Goal: Task Accomplishment & Management: Manage account settings

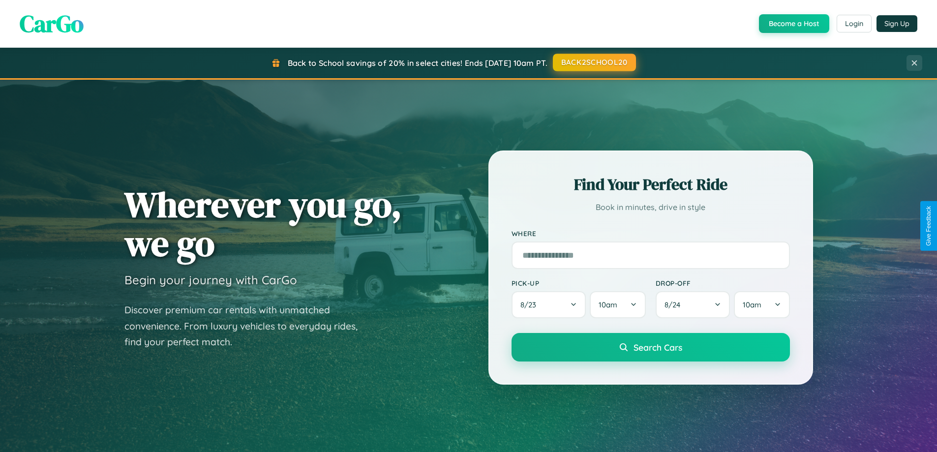
click at [594, 62] on button "BACK2SCHOOL20" at bounding box center [594, 63] width 83 height 18
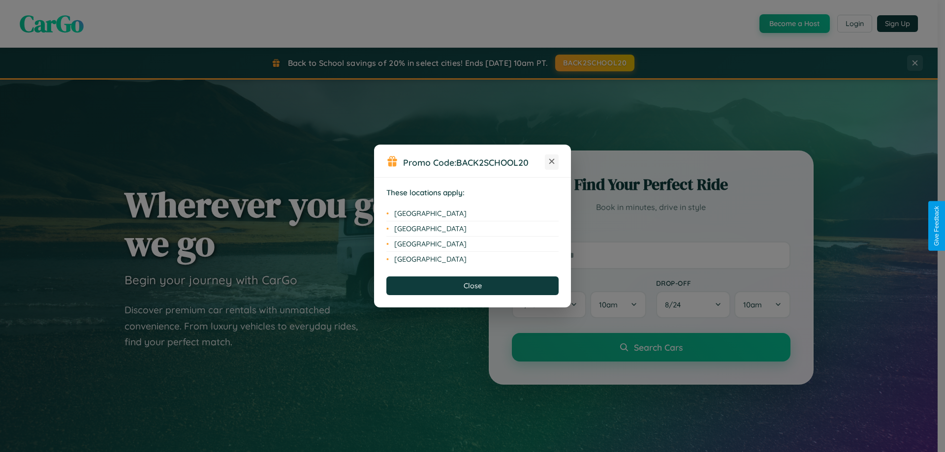
click at [552, 162] on icon at bounding box center [551, 161] width 5 height 5
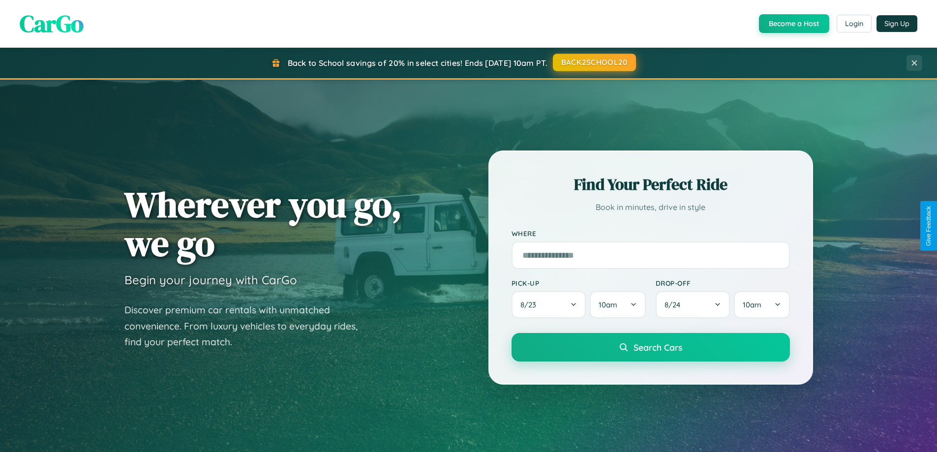
click at [594, 62] on button "BACK2SCHOOL20" at bounding box center [594, 63] width 83 height 18
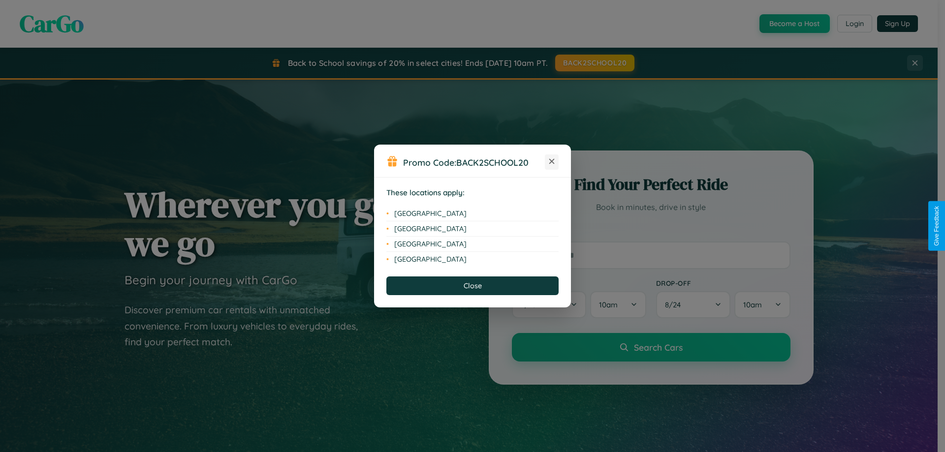
click at [552, 162] on icon at bounding box center [551, 161] width 5 height 5
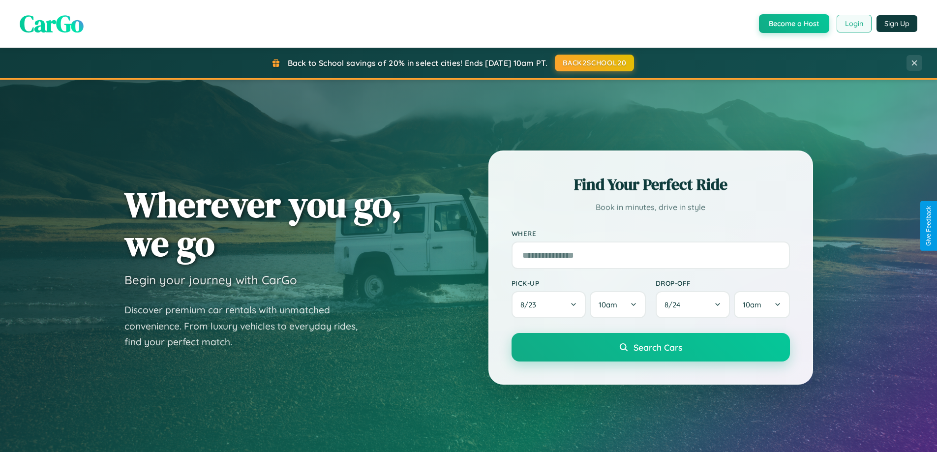
click at [854, 24] on button "Login" at bounding box center [854, 24] width 35 height 18
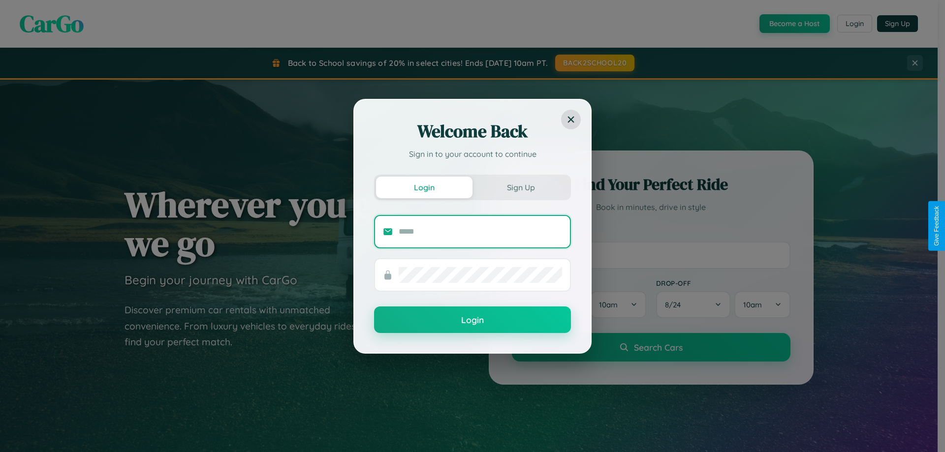
click at [480, 231] on input "text" at bounding box center [480, 232] width 163 height 16
type input "**********"
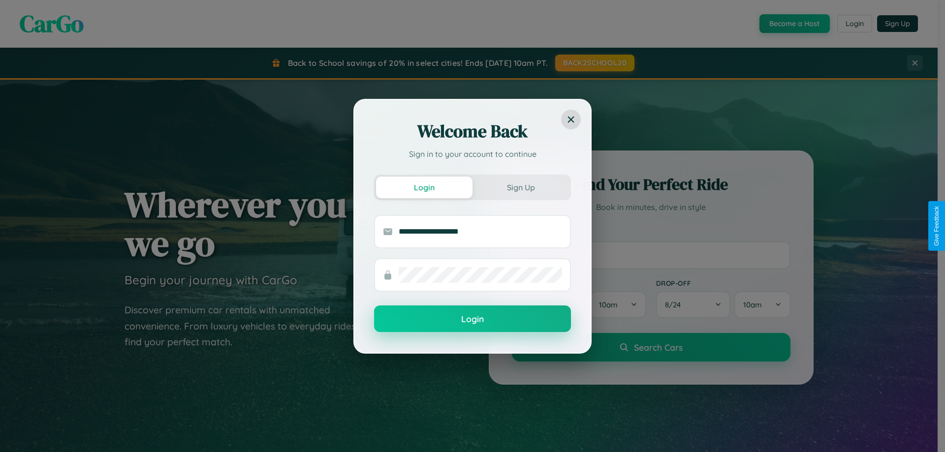
click at [472, 319] on button "Login" at bounding box center [472, 319] width 197 height 27
